Goal: Find specific page/section: Find specific page/section

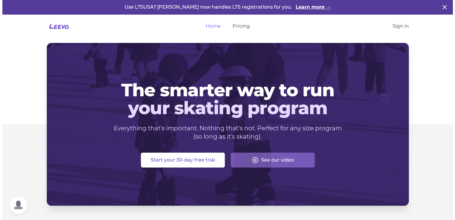
scroll to position [78, 0]
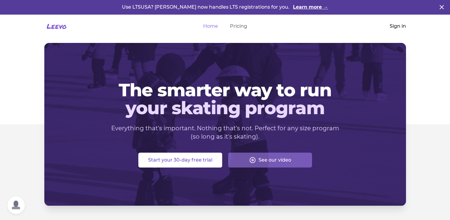
click at [401, 23] on link "Sign in" at bounding box center [398, 26] width 16 height 7
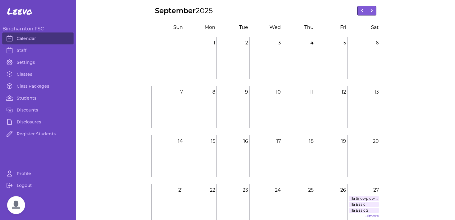
click at [29, 94] on link "Students" at bounding box center [37, 98] width 71 height 12
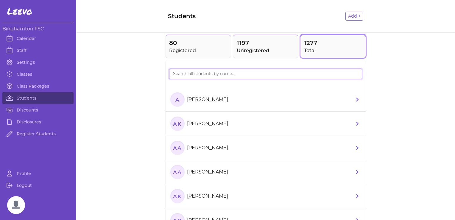
click at [194, 71] on input "search" at bounding box center [265, 73] width 193 height 11
type input "a"
type input "c"
